Goal: Transaction & Acquisition: Purchase product/service

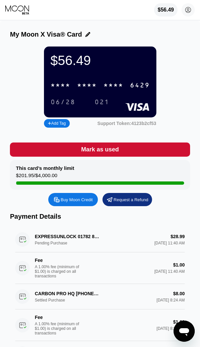
click at [165, 10] on div "$56.49" at bounding box center [165, 10] width 16 height 6
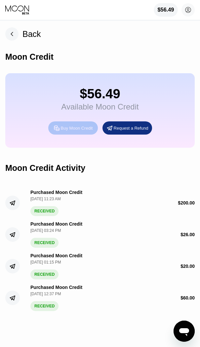
click at [82, 131] on div "Buy Moon Credit" at bounding box center [77, 128] width 32 height 6
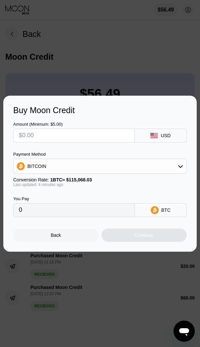
click at [118, 135] on input "text" at bounding box center [74, 135] width 110 height 13
type input "$5"
type input "0.00004346"
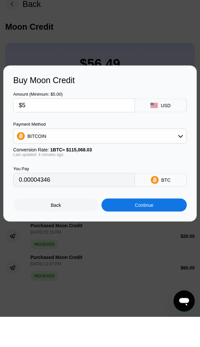
click at [165, 229] on div "Continue" at bounding box center [143, 235] width 85 height 13
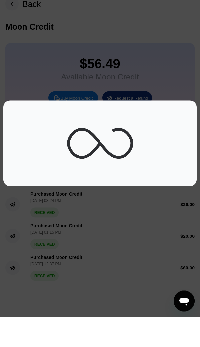
scroll to position [30, 0]
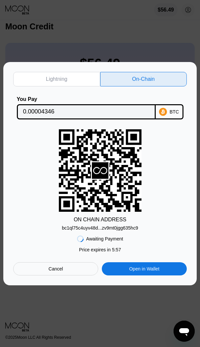
click at [132, 231] on div "bc1ql75c4uyv48d...zv9mt0jgg635hc9" at bounding box center [100, 227] width 76 height 5
click at [50, 118] on input "0.00004346" at bounding box center [86, 111] width 126 height 13
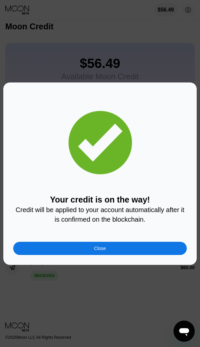
click at [149, 255] on div "Close" at bounding box center [99, 248] width 173 height 13
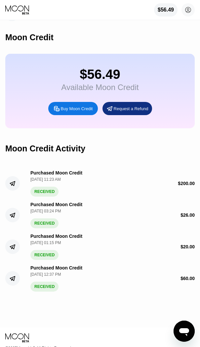
scroll to position [0, 0]
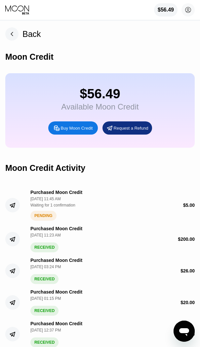
click at [24, 11] on icon at bounding box center [17, 10] width 25 height 10
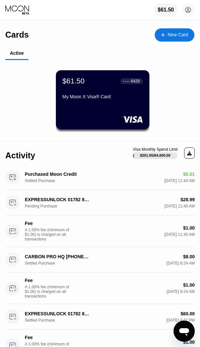
click at [99, 96] on div "My Moon X Visa® Card" at bounding box center [102, 96] width 80 height 5
